Goal: Task Accomplishment & Management: Complete application form

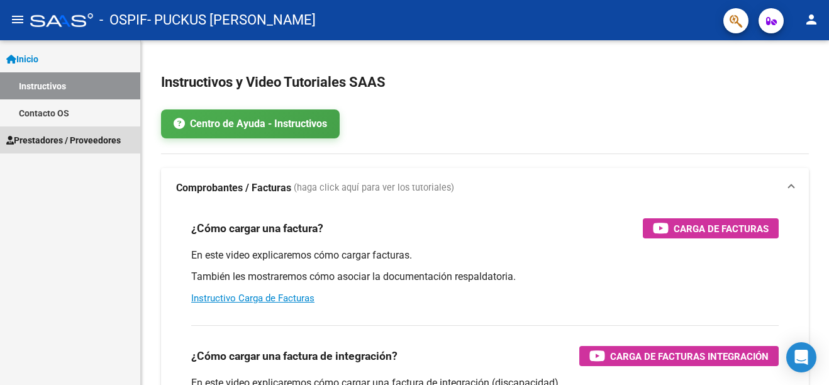
click at [55, 141] on span "Prestadores / Proveedores" at bounding box center [63, 140] width 114 height 14
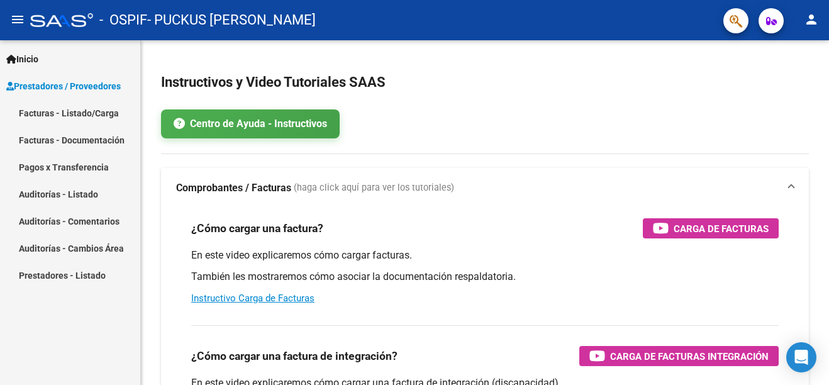
click at [48, 113] on link "Facturas - Listado/Carga" at bounding box center [70, 112] width 140 height 27
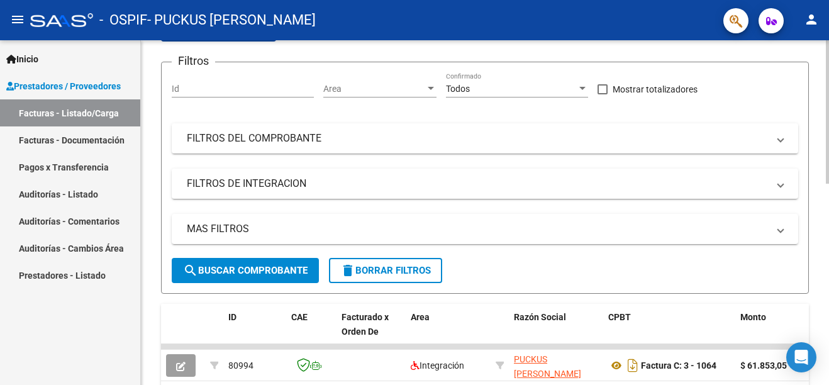
scroll to position [141, 0]
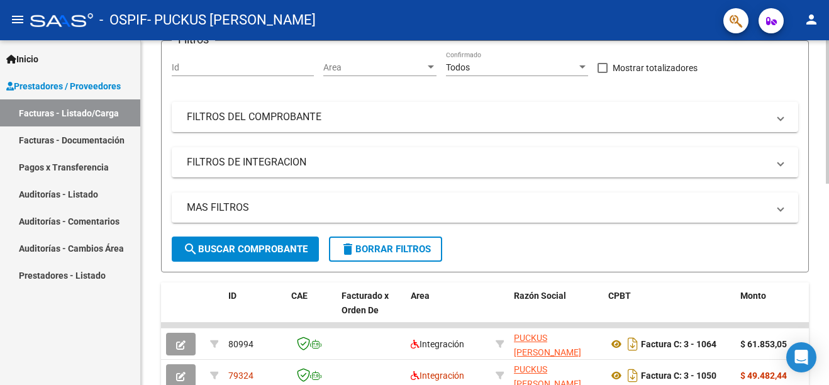
click at [822, 152] on div "Video tutorial PRESTADORES -> Listado de CPBTs Emitidos por Prestadores / Prove…" at bounding box center [486, 309] width 691 height 820
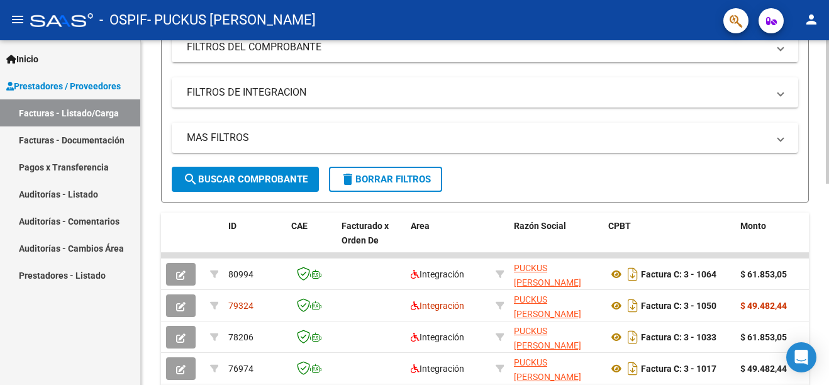
scroll to position [212, 0]
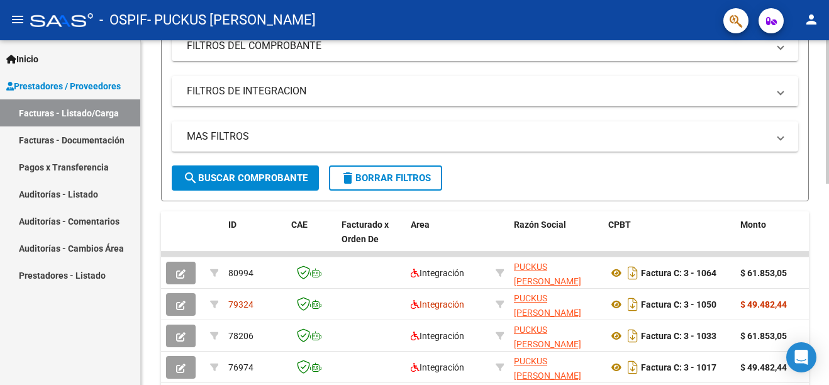
click at [826, 263] on div at bounding box center [827, 201] width 3 height 143
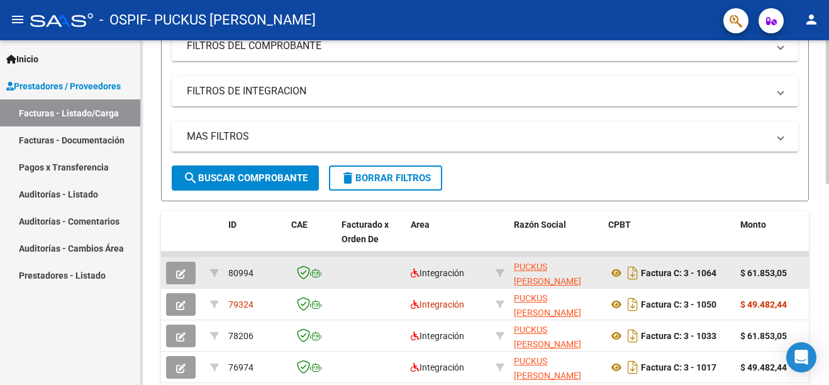
click at [797, 269] on div "$ 61.853,05" at bounding box center [772, 273] width 65 height 14
click at [179, 272] on icon "button" at bounding box center [180, 273] width 9 height 9
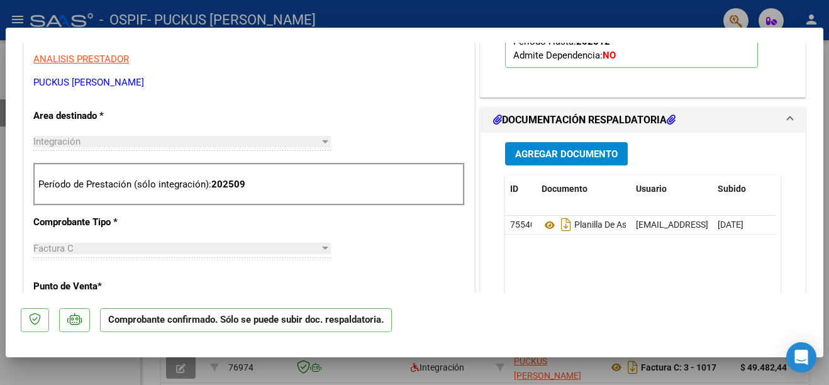
scroll to position [404, 0]
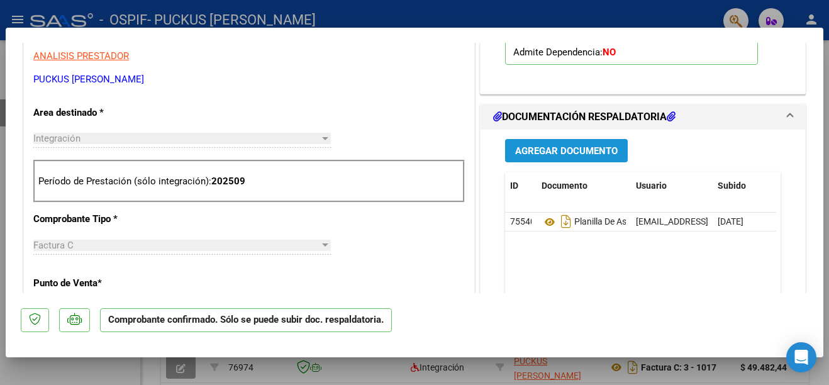
click at [563, 149] on span "Agregar Documento" at bounding box center [566, 150] width 103 height 11
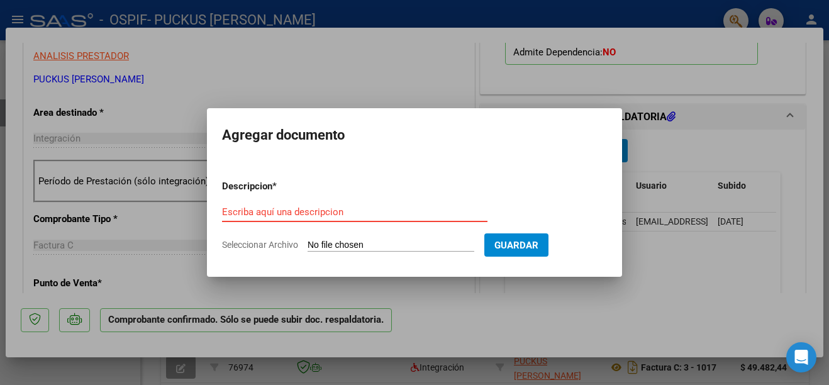
click at [239, 209] on input "Escriba aquí una descripcion" at bounding box center [354, 211] width 265 height 11
click at [235, 210] on input "Escriba aquí una descripcion" at bounding box center [354, 211] width 265 height 11
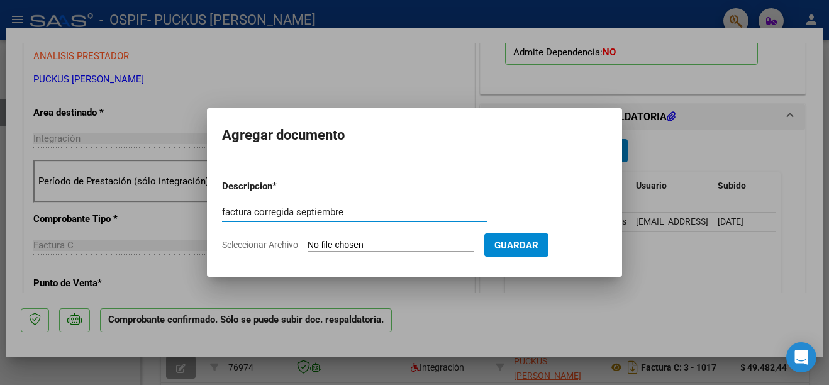
type input "factura corregida septiembre"
click at [266, 242] on span "Seleccionar Archivo" at bounding box center [260, 245] width 76 height 10
click at [308, 242] on input "Seleccionar Archivo" at bounding box center [391, 246] width 167 height 12
click at [272, 245] on span "Seleccionar Archivo" at bounding box center [260, 245] width 76 height 10
click at [308, 245] on input "Seleccionar Archivo" at bounding box center [391, 246] width 167 height 12
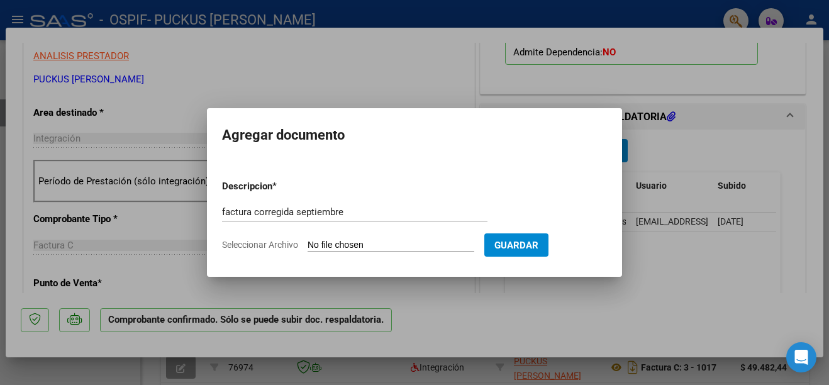
type input "C:\fakepath\factura salina septiembre.pdf"
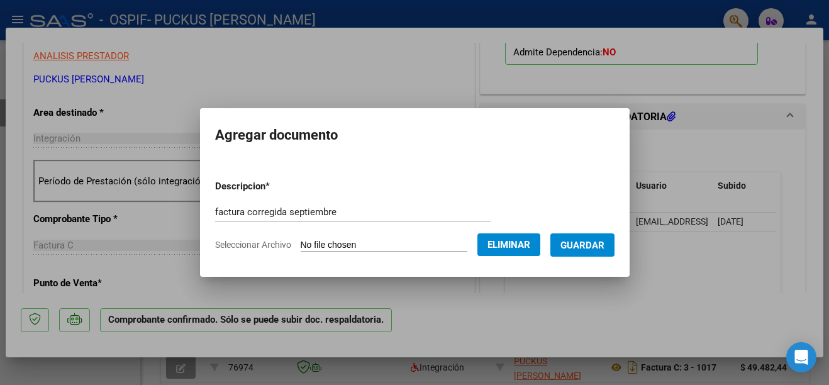
click at [604, 240] on span "Guardar" at bounding box center [582, 245] width 44 height 11
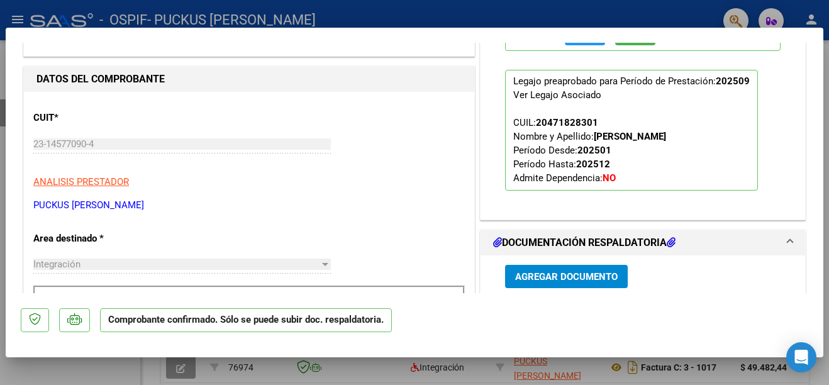
scroll to position [0, 0]
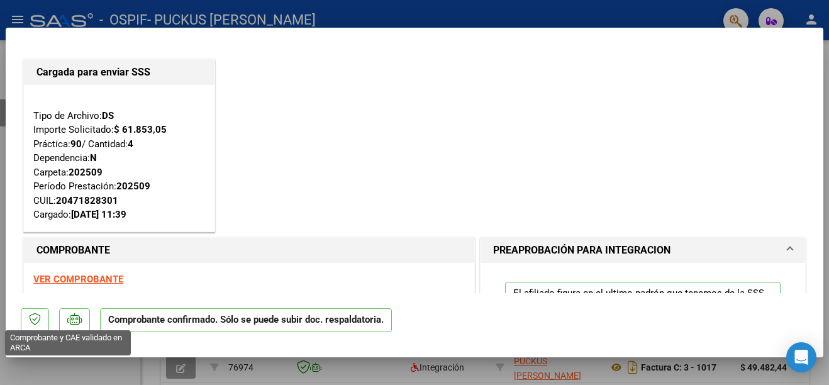
click at [36, 319] on icon at bounding box center [35, 319] width 12 height 13
click at [14, 12] on div at bounding box center [414, 192] width 829 height 385
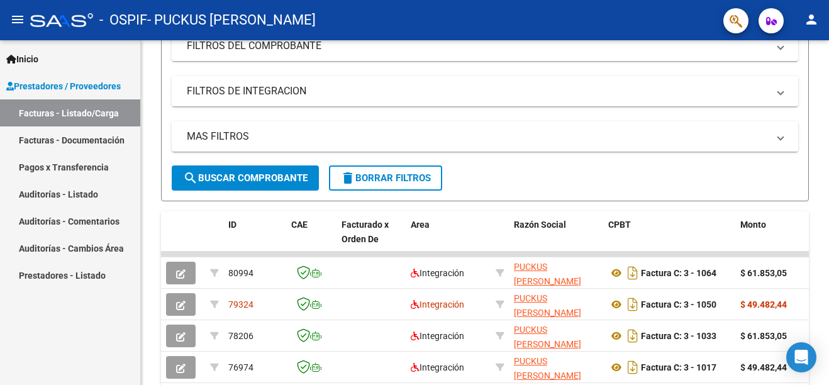
scroll to position [212, 0]
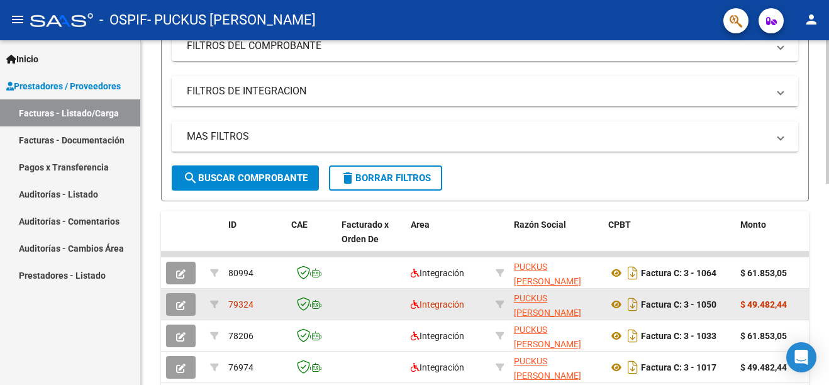
click at [179, 304] on icon "button" at bounding box center [180, 305] width 9 height 9
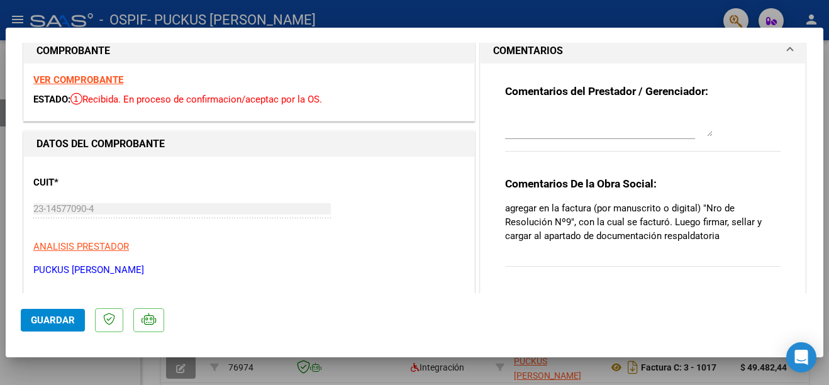
scroll to position [0, 0]
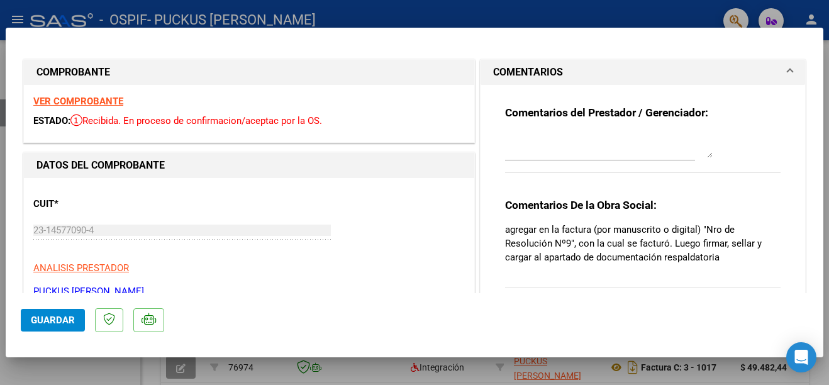
click at [77, 99] on strong "VER COMPROBANTE" at bounding box center [78, 101] width 90 height 11
